Goal: Information Seeking & Learning: Find specific fact

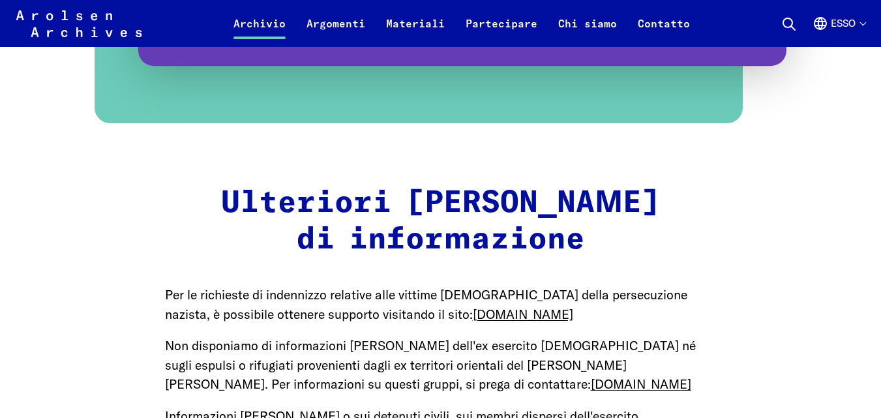
scroll to position [1957, 0]
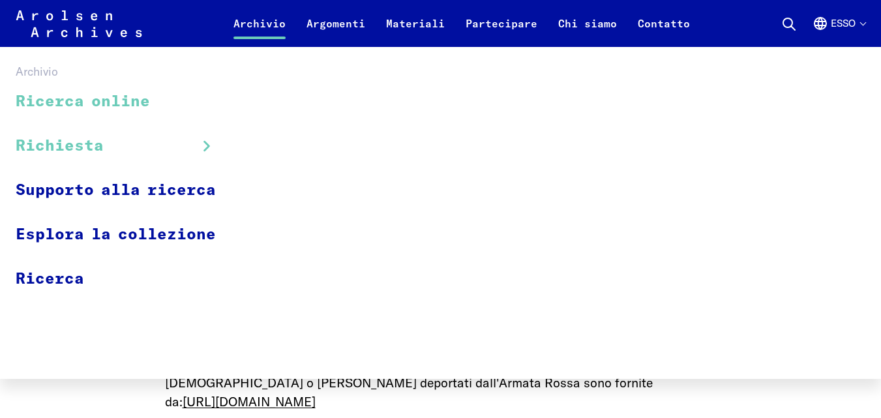
click at [141, 99] on font "Ricerca online" at bounding box center [83, 102] width 134 height 16
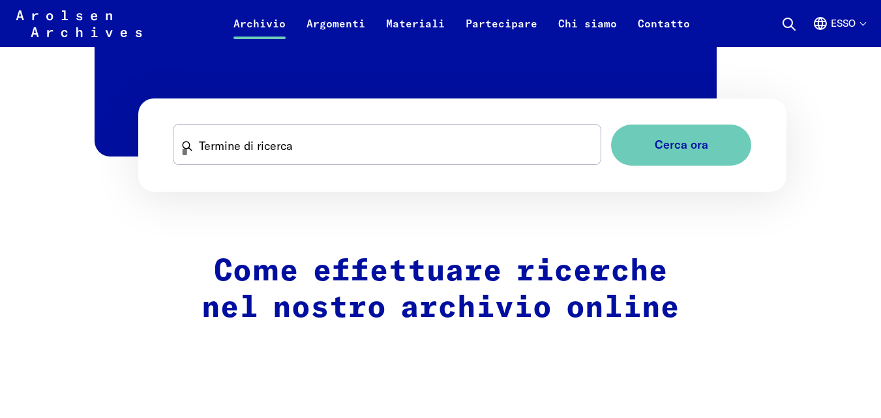
scroll to position [939, 0]
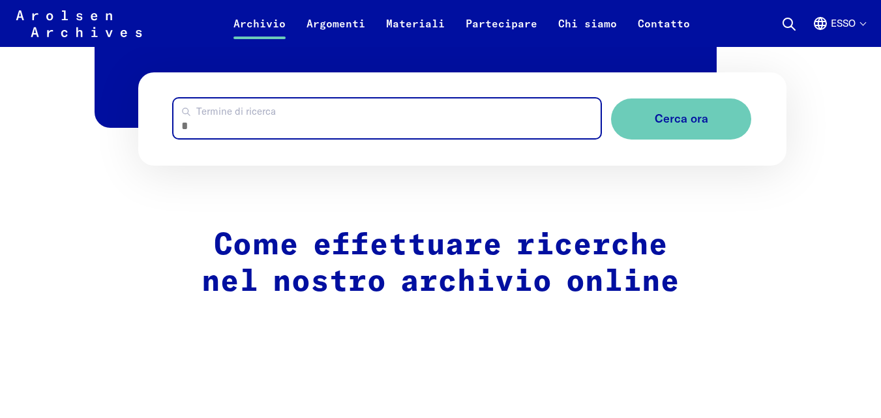
click at [308, 98] on input "Termine di ricerca" at bounding box center [386, 118] width 427 height 40
type input "*********"
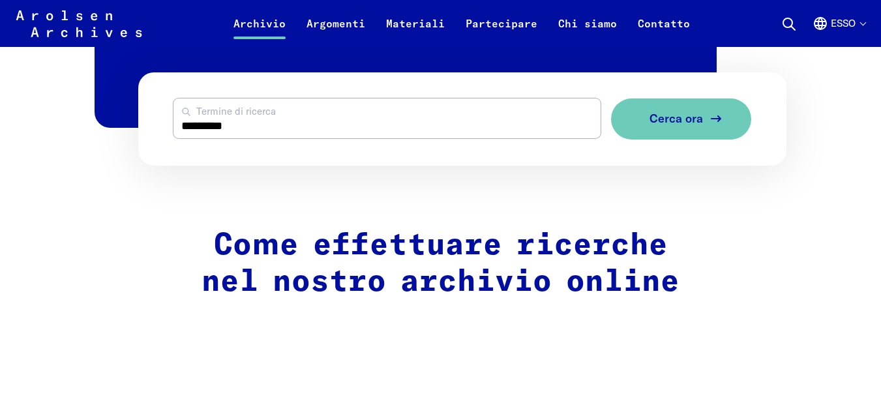
click at [682, 111] on font "Cerca ora" at bounding box center [676, 118] width 53 height 15
